Goal: Transaction & Acquisition: Purchase product/service

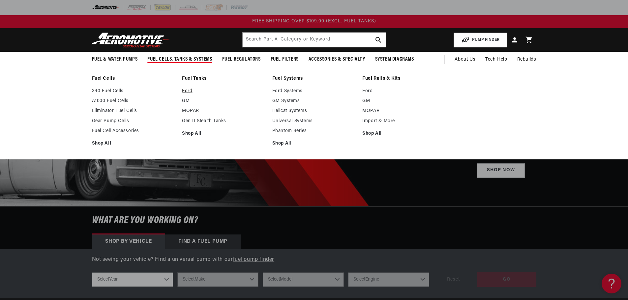
click at [187, 90] on link "Ford" at bounding box center [224, 91] width 84 height 6
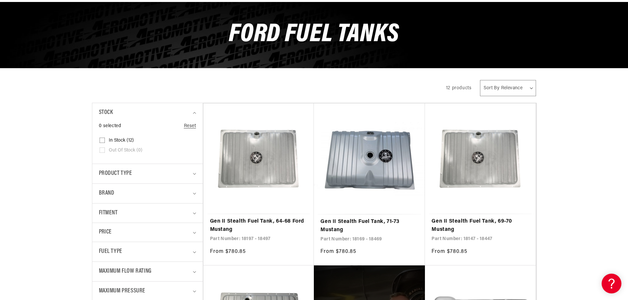
scroll to position [99, 0]
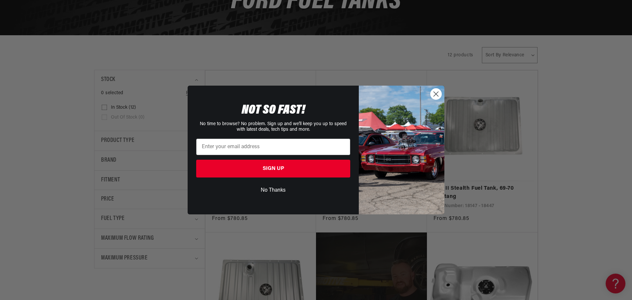
click at [435, 93] on icon "Close dialog" at bounding box center [436, 94] width 5 height 5
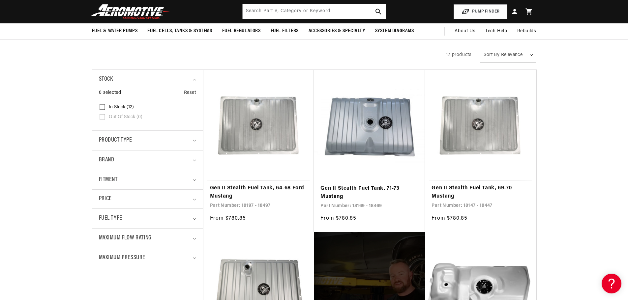
scroll to position [0, 0]
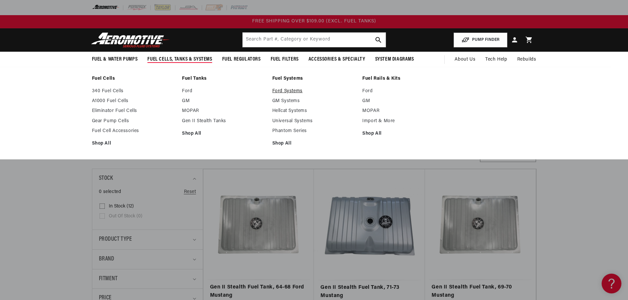
click at [282, 92] on link "Ford Systems" at bounding box center [314, 91] width 84 height 6
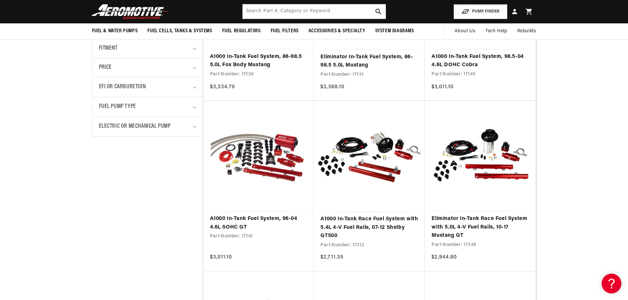
scroll to position [33, 0]
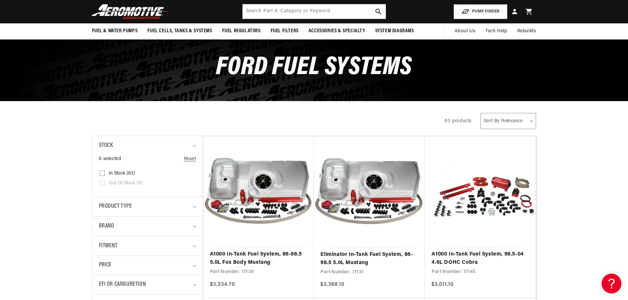
click at [146, 12] on img at bounding box center [130, 11] width 82 height 15
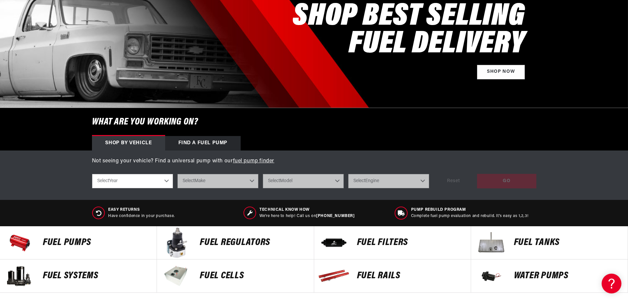
scroll to position [99, 0]
click at [163, 181] on select "Select Year 2023 2022 2021 2020 2019 2018 2017 2016 2015 2014 2013 2012 2011 20…" at bounding box center [132, 181] width 81 height 14
select select "1962"
click at [92, 174] on select "Select Year 2023 2022 2021 2020 2019 2018 2017 2016 2015 2014 2013 2012 2011 20…" at bounding box center [132, 181] width 81 height 14
select select "1962"
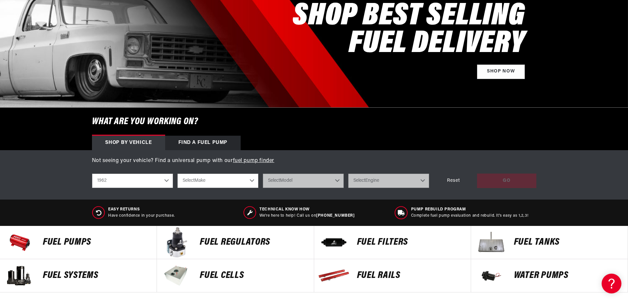
click at [228, 182] on select "Select Make Chevrolet Ford Mercury" at bounding box center [217, 181] width 81 height 14
select select "Mercury"
click at [177, 174] on select "Select Make Chevrolet Ford Mercury" at bounding box center [217, 181] width 81 height 14
select select "Mercury"
click at [308, 182] on select "Select Model Comet" at bounding box center [303, 181] width 81 height 14
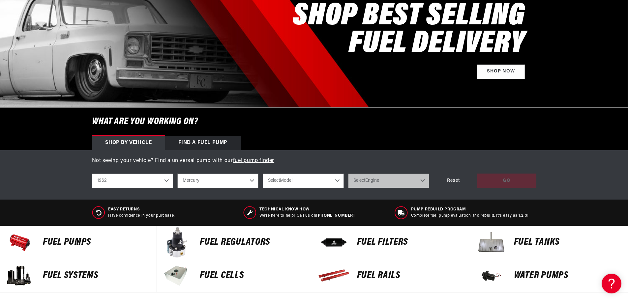
select select "Comet"
click at [263, 174] on select "Select Model Comet" at bounding box center [303, 181] width 81 height 14
select select "Comet"
click at [389, 181] on select "Select Engine 2.4L 2.8L 3.6L 4.3L" at bounding box center [388, 181] width 81 height 14
click at [224, 184] on select "Chevrolet Ford Mercury" at bounding box center [217, 181] width 81 height 14
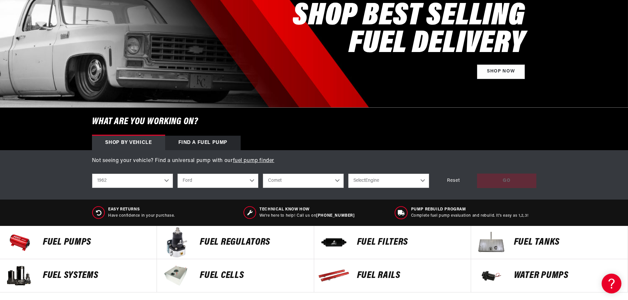
click at [177, 174] on select "Chevrolet Ford Mercury" at bounding box center [217, 181] width 81 height 14
select select "Ford"
click at [315, 178] on select "Select Model Falcon" at bounding box center [303, 181] width 81 height 14
select select "Falcon"
click at [263, 174] on select "Select Model Falcon" at bounding box center [303, 181] width 81 height 14
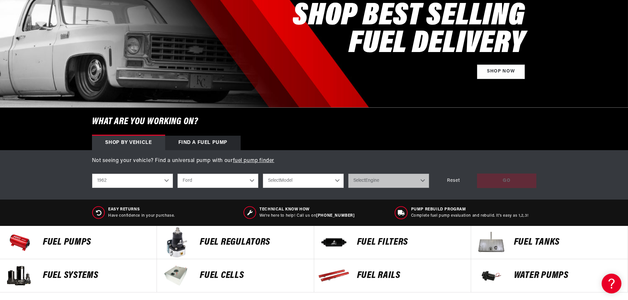
select select "Falcon"
click at [397, 184] on select "Select Engine 2.4L 2.8L 3.6L 4.3L" at bounding box center [388, 181] width 81 height 14
click at [398, 162] on p "Not seeing your vehicle? Find a universal pump with our fuel pump finder" at bounding box center [314, 161] width 444 height 9
click at [163, 182] on select "2023 2022 2021 2020 2019 2018 2017 2016 2015 2014 2013 2012 2011 2010 2009 2008…" at bounding box center [132, 181] width 81 height 14
click at [92, 174] on select "2023 2022 2021 2020 2019 2018 2017 2016 2015 2014 2013 2012 2011 2010 2009 2008…" at bounding box center [132, 181] width 81 height 14
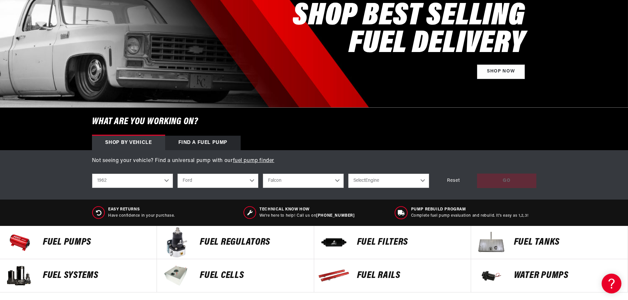
select select "1964"
select select "Model"
click at [304, 182] on select "Select Model Mustang" at bounding box center [303, 181] width 81 height 14
click at [388, 158] on p "Not seeing your vehicle? Find a universal pump with our fuel pump finder" at bounding box center [314, 161] width 444 height 9
click at [161, 182] on select "2023 2022 2021 2020 2019 2018 2017 2016 2015 2014 2013 2012 2011 2010 2009 2008…" at bounding box center [132, 181] width 81 height 14
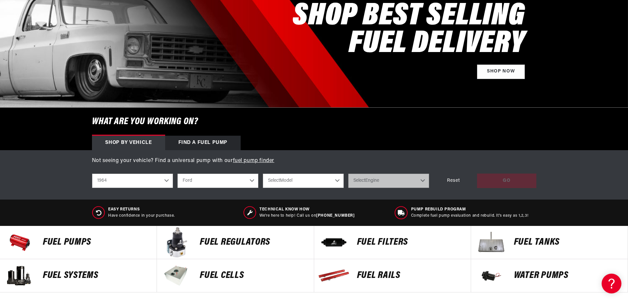
click at [44, 191] on div "Not seeing your vehicle? Find a universal pump with our fuel pump finder shop b…" at bounding box center [314, 174] width 628 height 49
click at [458, 180] on div "Reset" at bounding box center [453, 181] width 40 height 15
select select "Year"
select select "Make"
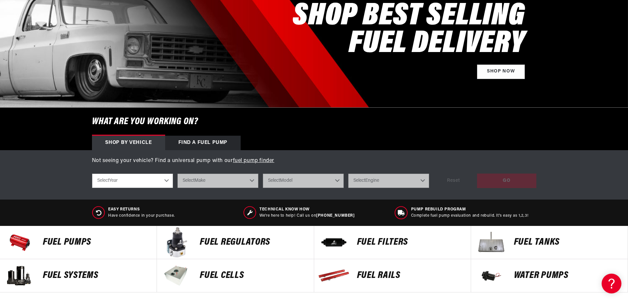
click at [604, 169] on div "Not seeing your vehicle? Find a universal pump with our fuel pump finder shop b…" at bounding box center [314, 174] width 628 height 49
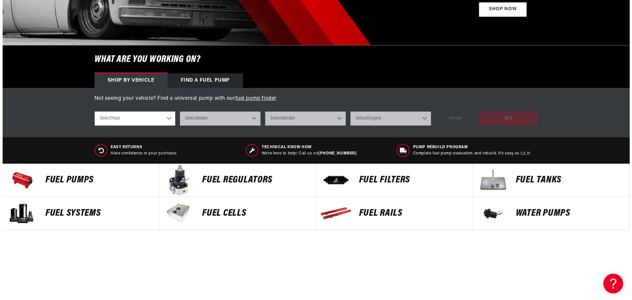
scroll to position [165, 0]
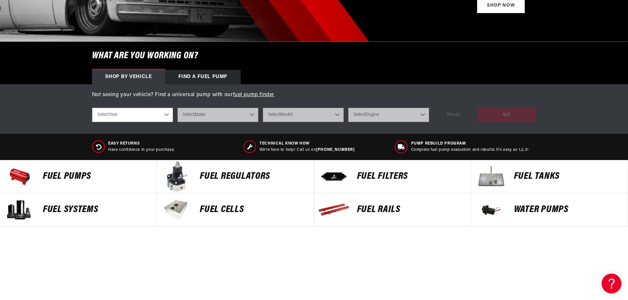
click at [74, 209] on p "Fuel Systems" at bounding box center [96, 210] width 107 height 10
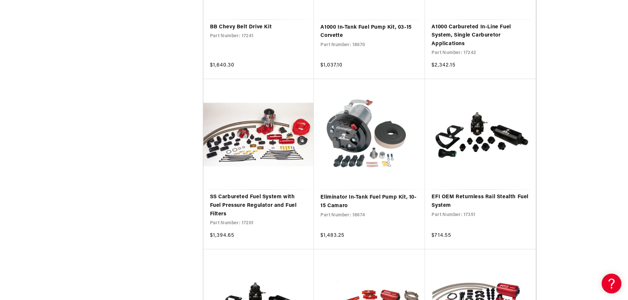
scroll to position [593, 0]
click at [155, 108] on aside "Stock 0 selected Reset Stock In stock (112) In stock (112 products) Out of stoc…" at bounding box center [147, 264] width 111 height 1376
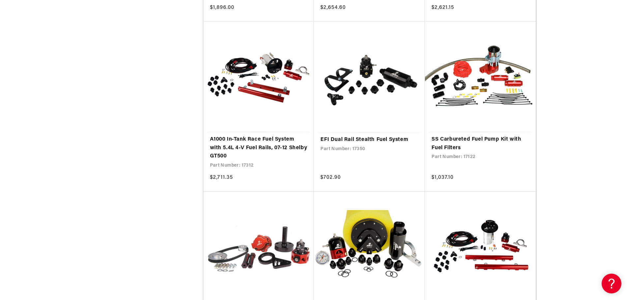
scroll to position [1285, 0]
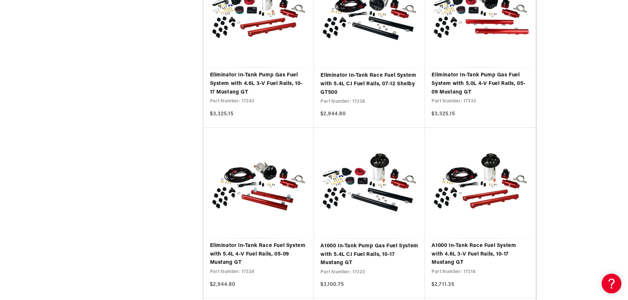
scroll to position [1383, 0]
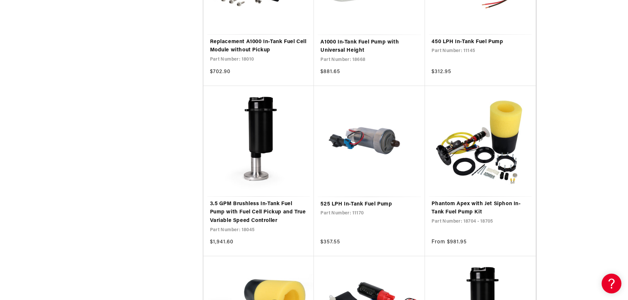
scroll to position [1087, 0]
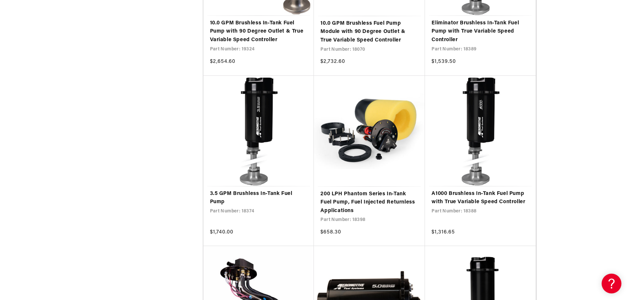
scroll to position [2108, 0]
